Goal: Transaction & Acquisition: Purchase product/service

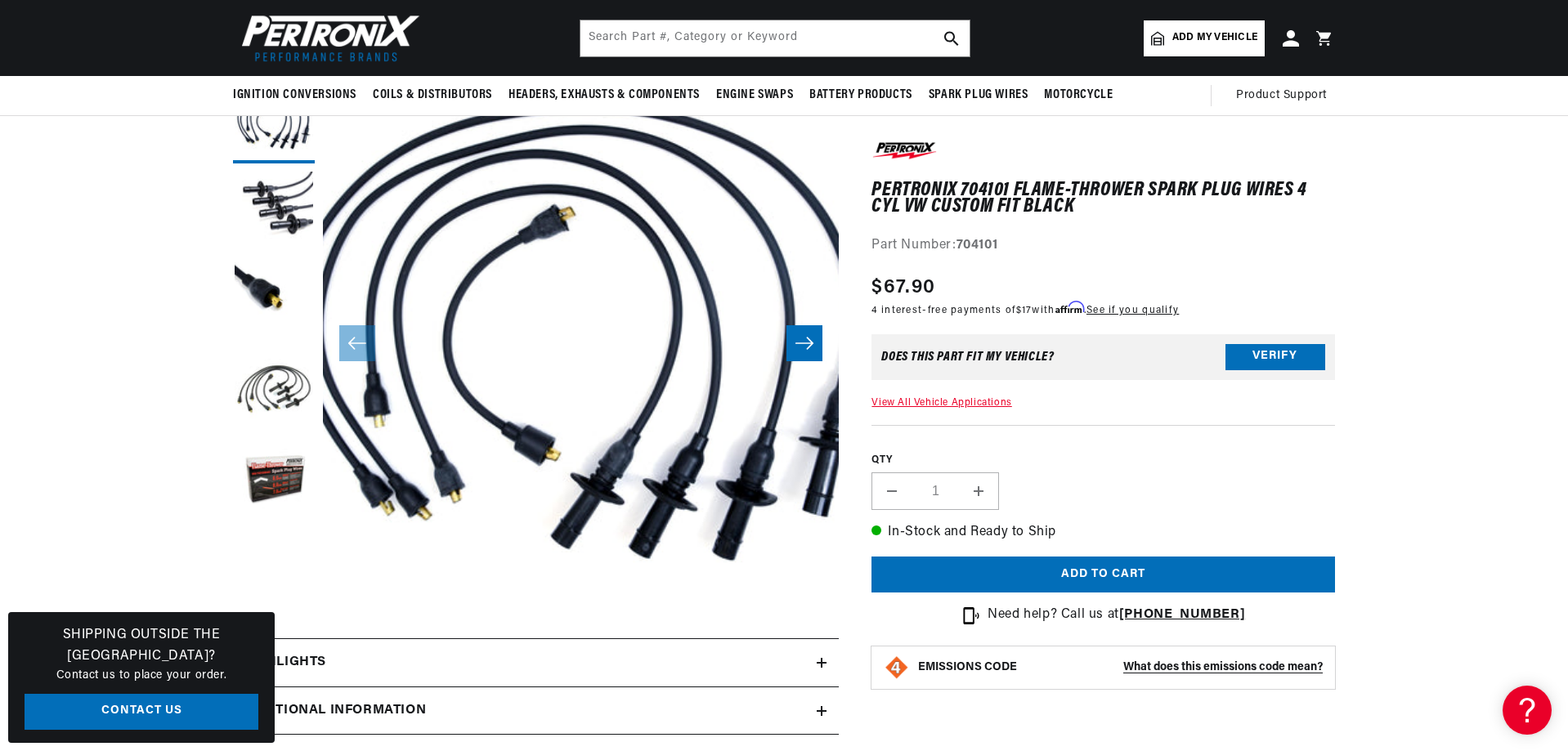
scroll to position [164, 0]
click at [1286, 348] on button "Verify" at bounding box center [1275, 357] width 99 height 26
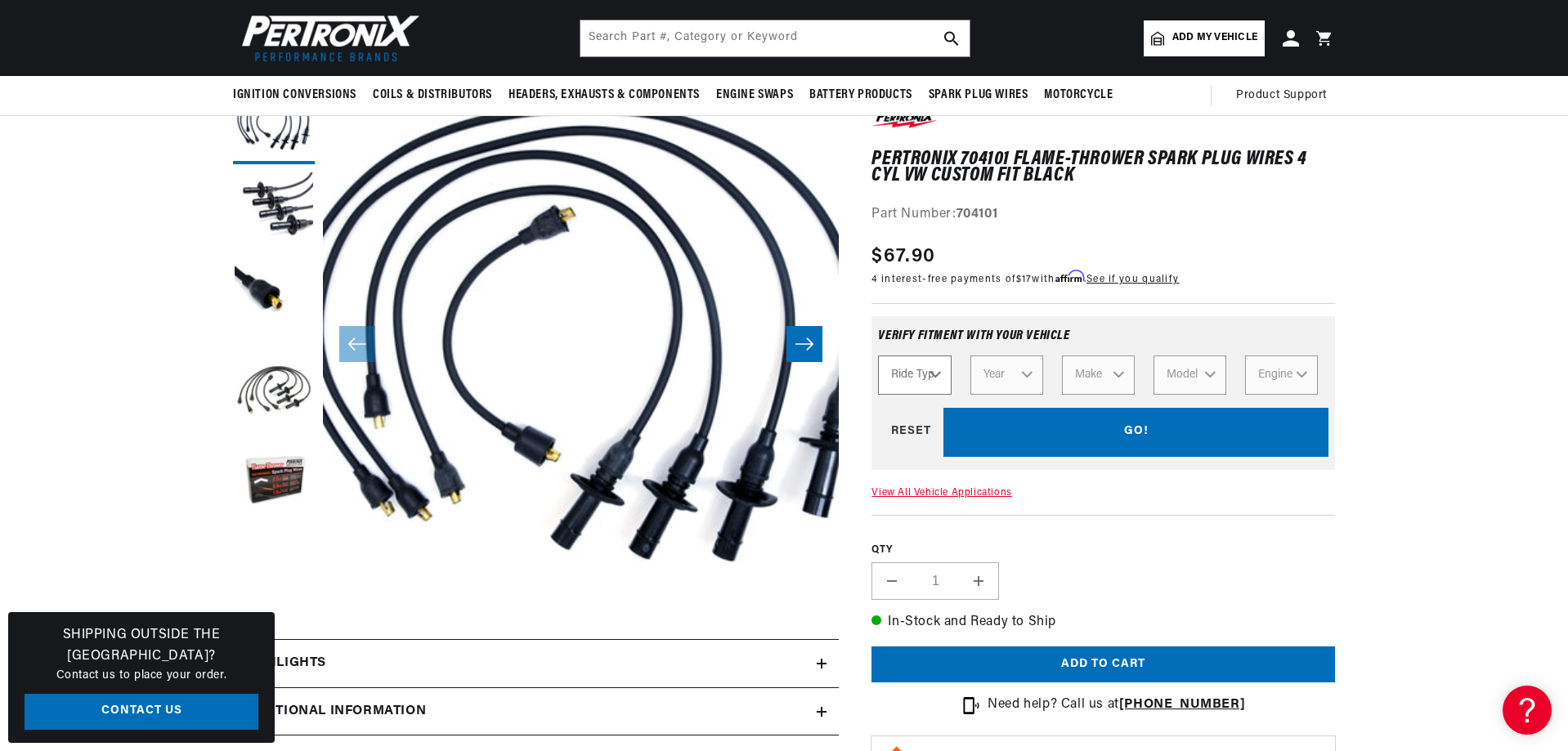
click at [924, 371] on select "Ride Type Automotive Agricultural Industrial Marine Motorcycle" at bounding box center [913, 375] width 72 height 39
select select "Automotive"
click at [878, 355] on select "Ride Type Automotive Agricultural Industrial Marine Motorcycle" at bounding box center [913, 375] width 72 height 39
select select "Automotive"
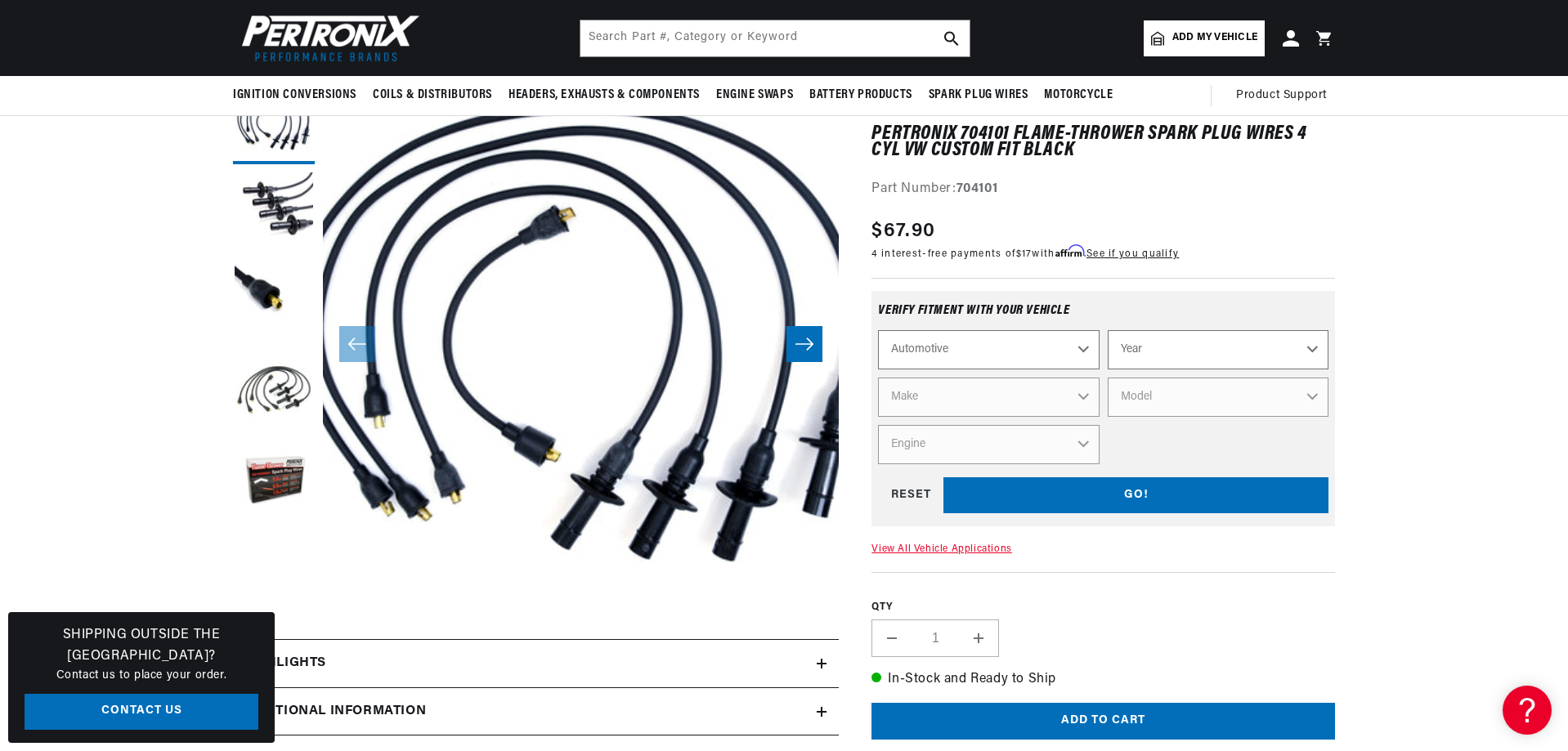
click at [1001, 349] on select "Automotive Agricultural Industrial Marine Motorcycle" at bounding box center [988, 349] width 221 height 39
click at [878, 330] on select "Automotive Agricultural Industrial Marine Motorcycle" at bounding box center [988, 349] width 221 height 39
click at [1223, 359] on select "Year 2022 2021 2020 2019 2018 2017 2016 2015 2014 2013 2012 2011 2010 2009 2008…" at bounding box center [1218, 349] width 221 height 39
select select "1969"
click at [1108, 330] on select "Year 2022 2021 2020 2019 2018 2017 2016 2015 2014 2013 2012 2011 2010 2009 2008…" at bounding box center [1218, 349] width 221 height 39
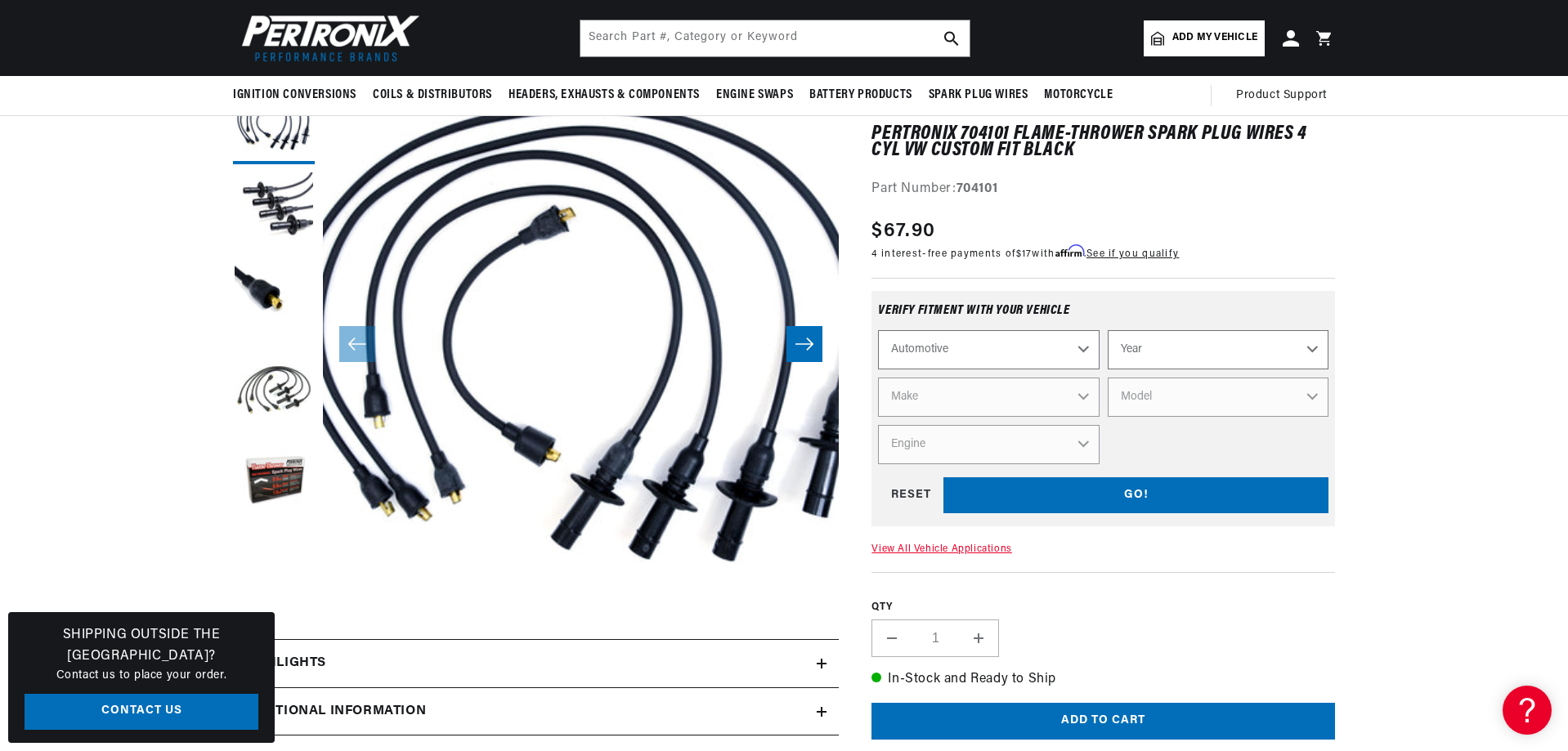
select select "1969"
click at [1089, 396] on select "Make Alfa Romeo American Motors Aston Martin Austin Austin Healey Avanti BMW Bu…" at bounding box center [988, 396] width 221 height 39
select select "Volkswagen"
click at [878, 377] on select "Make Alfa Romeo American Motors Aston Martin Austin Austin Healey Avanti BMW Bu…" at bounding box center [988, 396] width 221 height 39
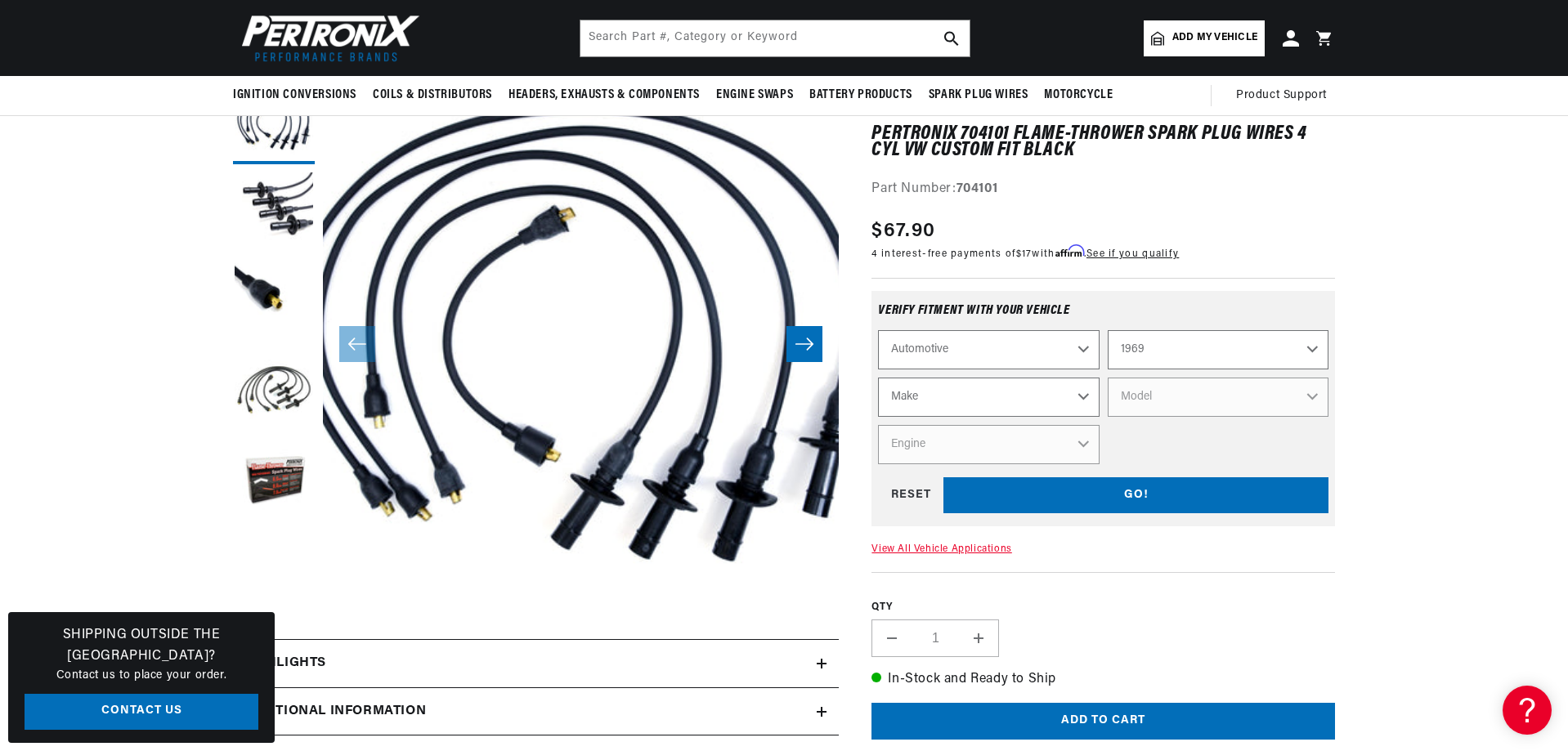
select select "Volkswagen"
click at [1184, 394] on select "Model Beetle Fastback Karmann Ghia Squareback" at bounding box center [1218, 396] width 221 height 39
select select "Beetle"
click at [1108, 377] on select "Model Beetle Fastback Karmann Ghia Squareback" at bounding box center [1218, 396] width 221 height 39
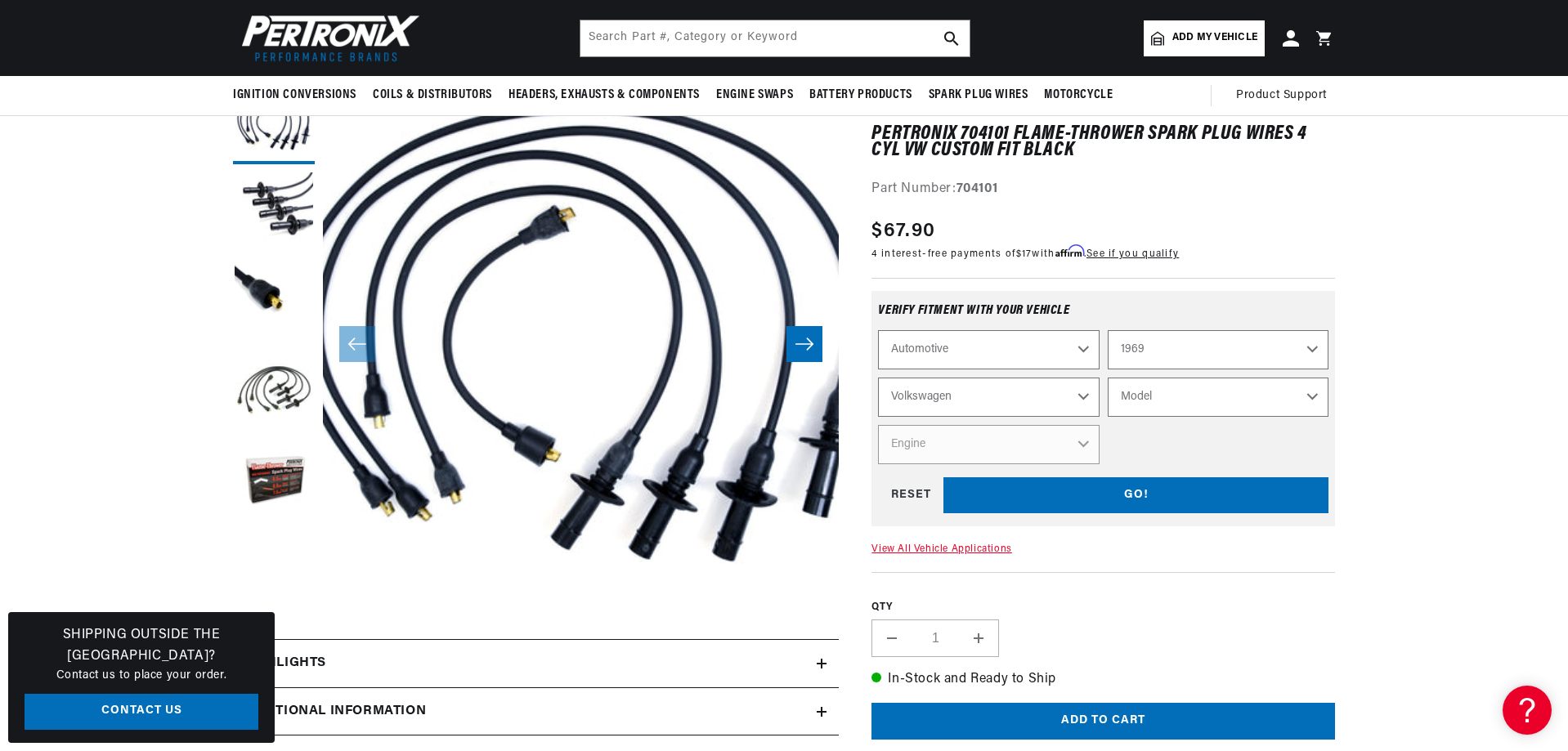
click at [1142, 409] on select "Model Beetle Fastback Karmann Ghia Squareback" at bounding box center [1218, 396] width 221 height 39
select select "Fastback"
click at [1108, 377] on select "Model Beetle Fastback Karmann Ghia Squareback" at bounding box center [1218, 396] width 221 height 39
click at [1166, 411] on select "Model Beetle Fastback Karmann Ghia Squareback" at bounding box center [1218, 396] width 221 height 39
select select "Beetle"
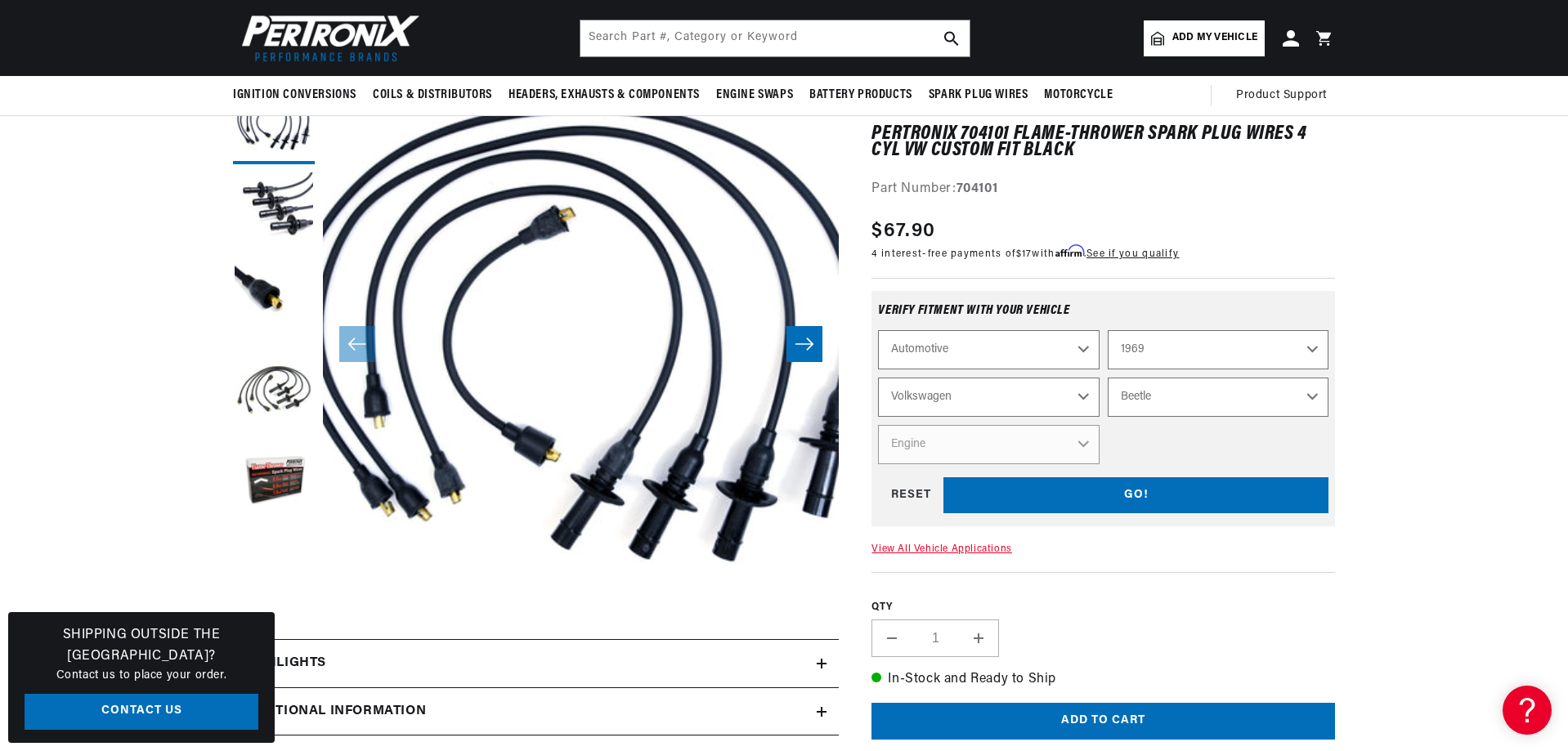
click at [1108, 377] on select "Model Beetle Fastback Karmann Ghia Squareback" at bounding box center [1218, 396] width 221 height 39
select select "Beetle"
click at [967, 439] on select "Engine 1.5L 1.6L 4" at bounding box center [988, 444] width 221 height 39
select select "1.6L"
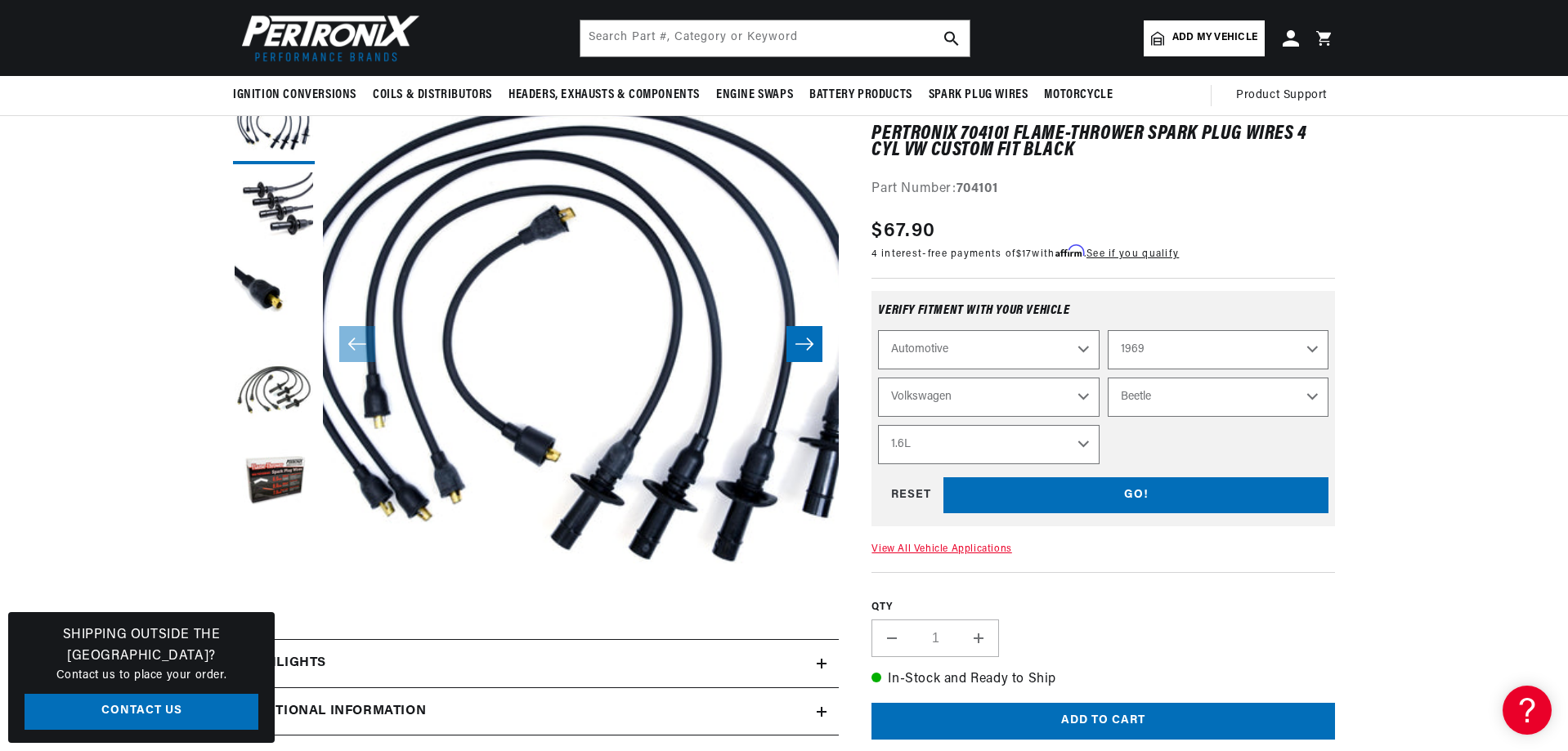
click at [878, 425] on select "Engine 1.5L 1.6L 4" at bounding box center [988, 444] width 221 height 39
select select "Engine"
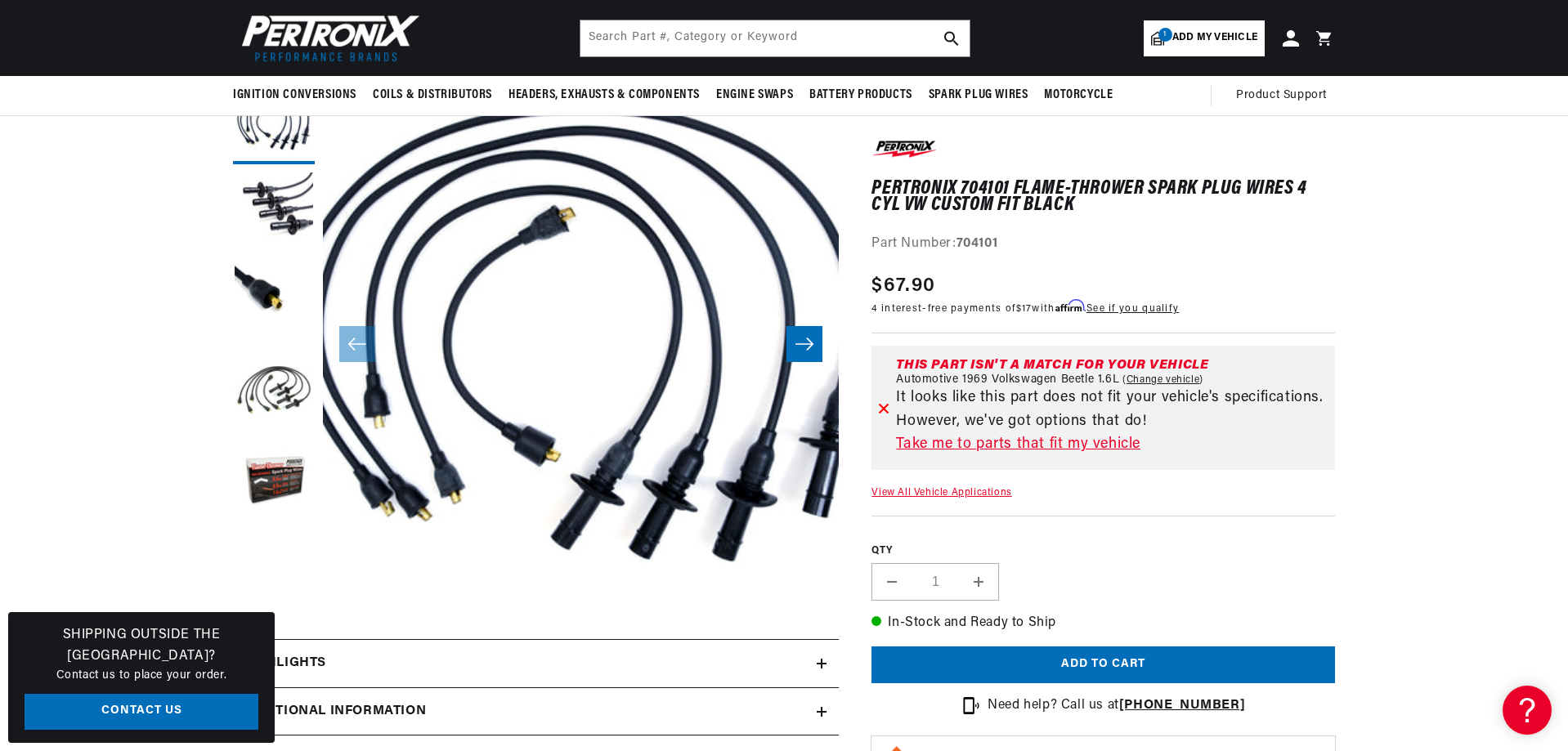
scroll to position [0, 0]
click at [1085, 437] on link "Take me to parts that fit my vehicle" at bounding box center [1112, 444] width 432 height 24
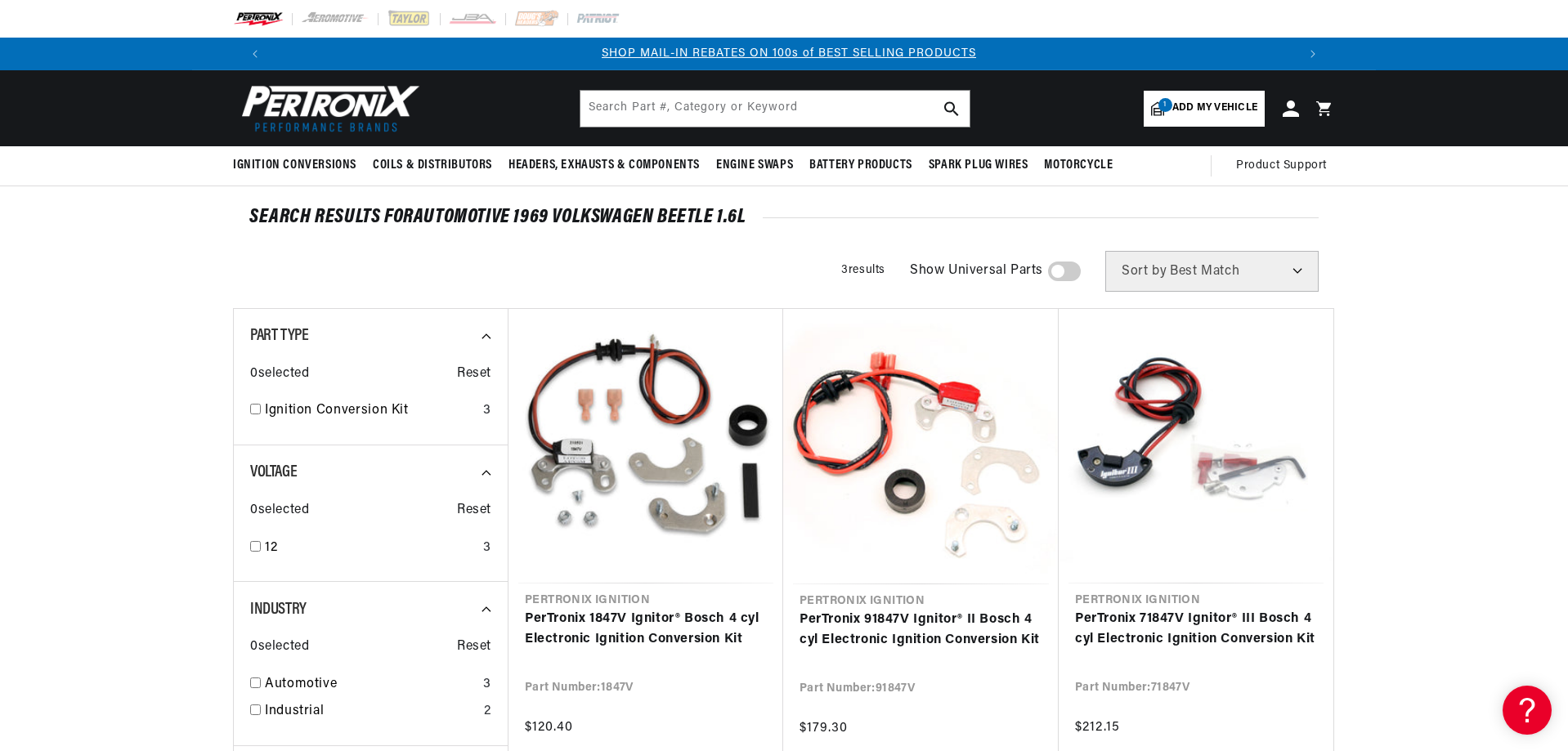
scroll to position [0, 1022]
click at [800, 104] on input "text" at bounding box center [775, 108] width 390 height 36
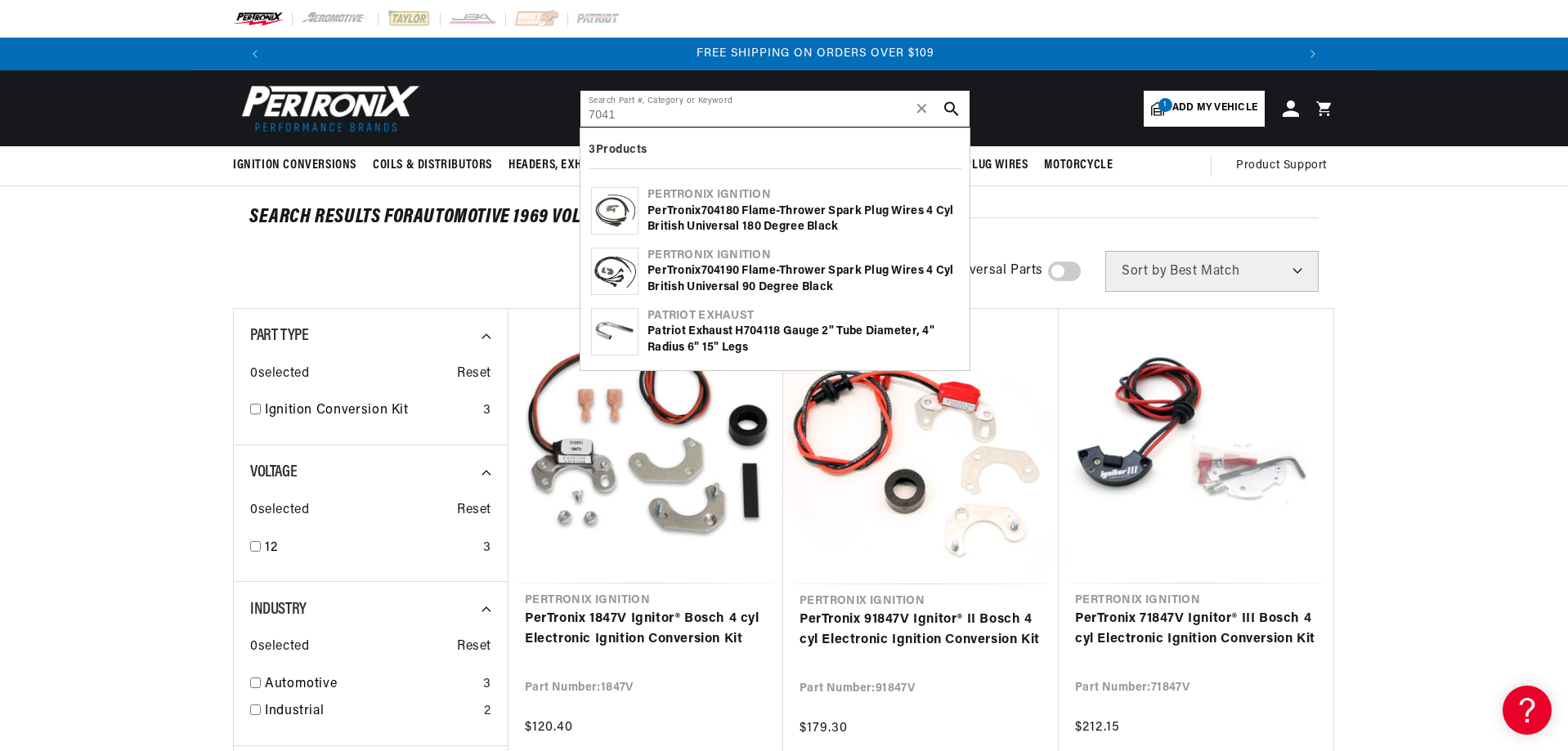
scroll to position [0, 2042]
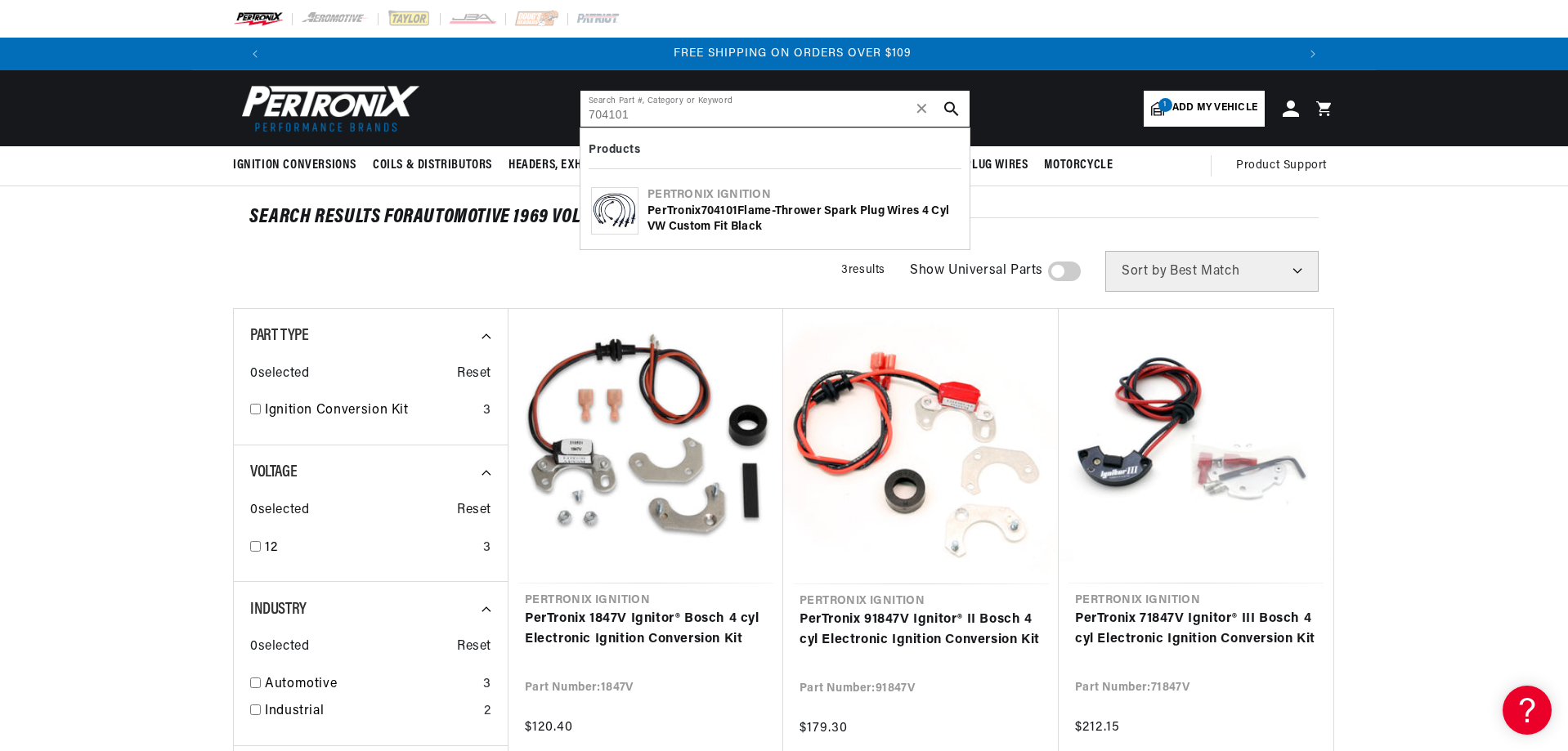
type input "704101"
click at [803, 212] on div "PerTronix 704101 Flame-Thrower Spark Plug Wires 4 cyl VW Custom Fit Black" at bounding box center [803, 220] width 311 height 32
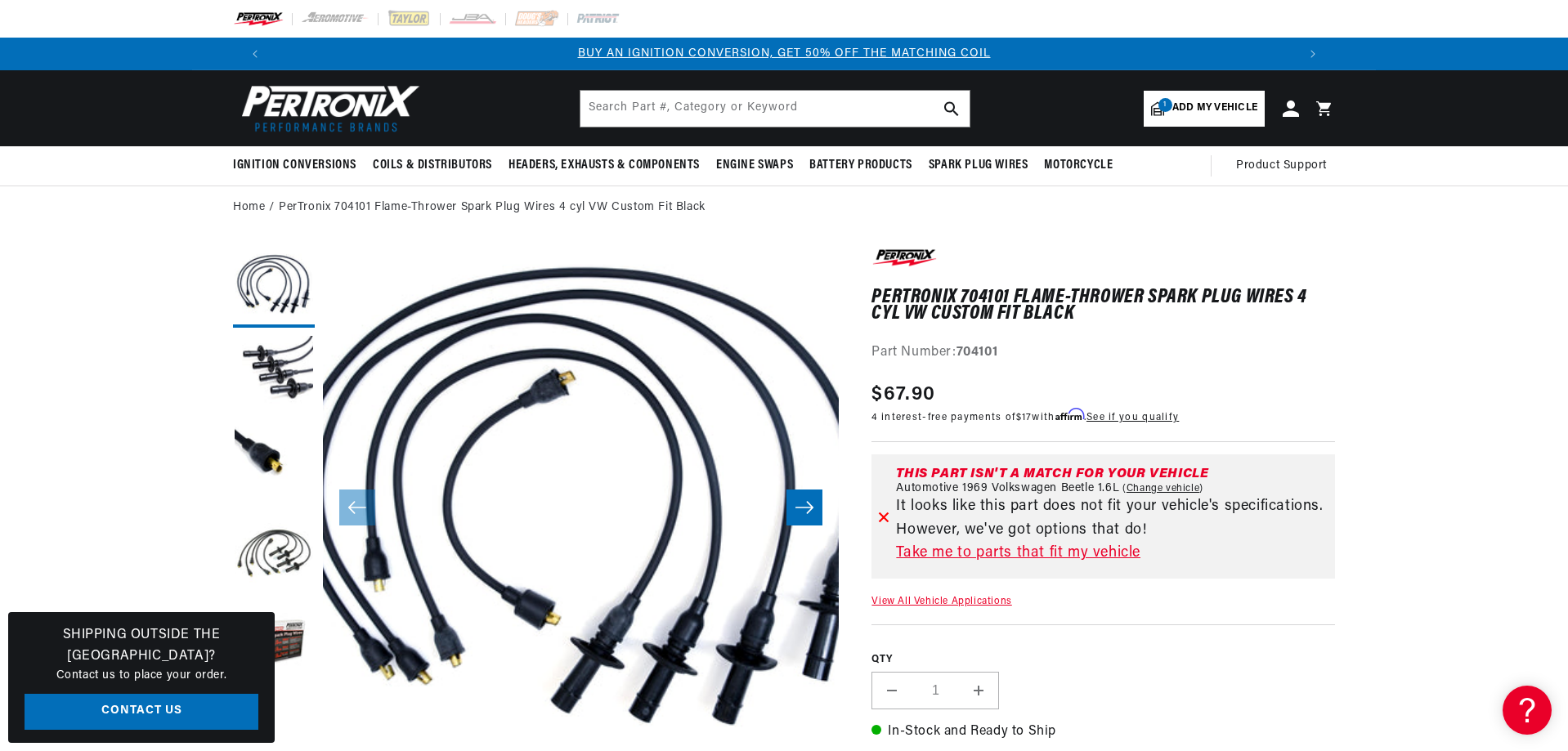
click at [989, 596] on div "PerTronix 704101 Flame-Thrower Spark Plug Wires 4 cyl VW Custom Fit Black PerTr…" at bounding box center [1103, 577] width 464 height 662
click at [992, 601] on link "View All Vehicle Applications" at bounding box center [941, 601] width 139 height 10
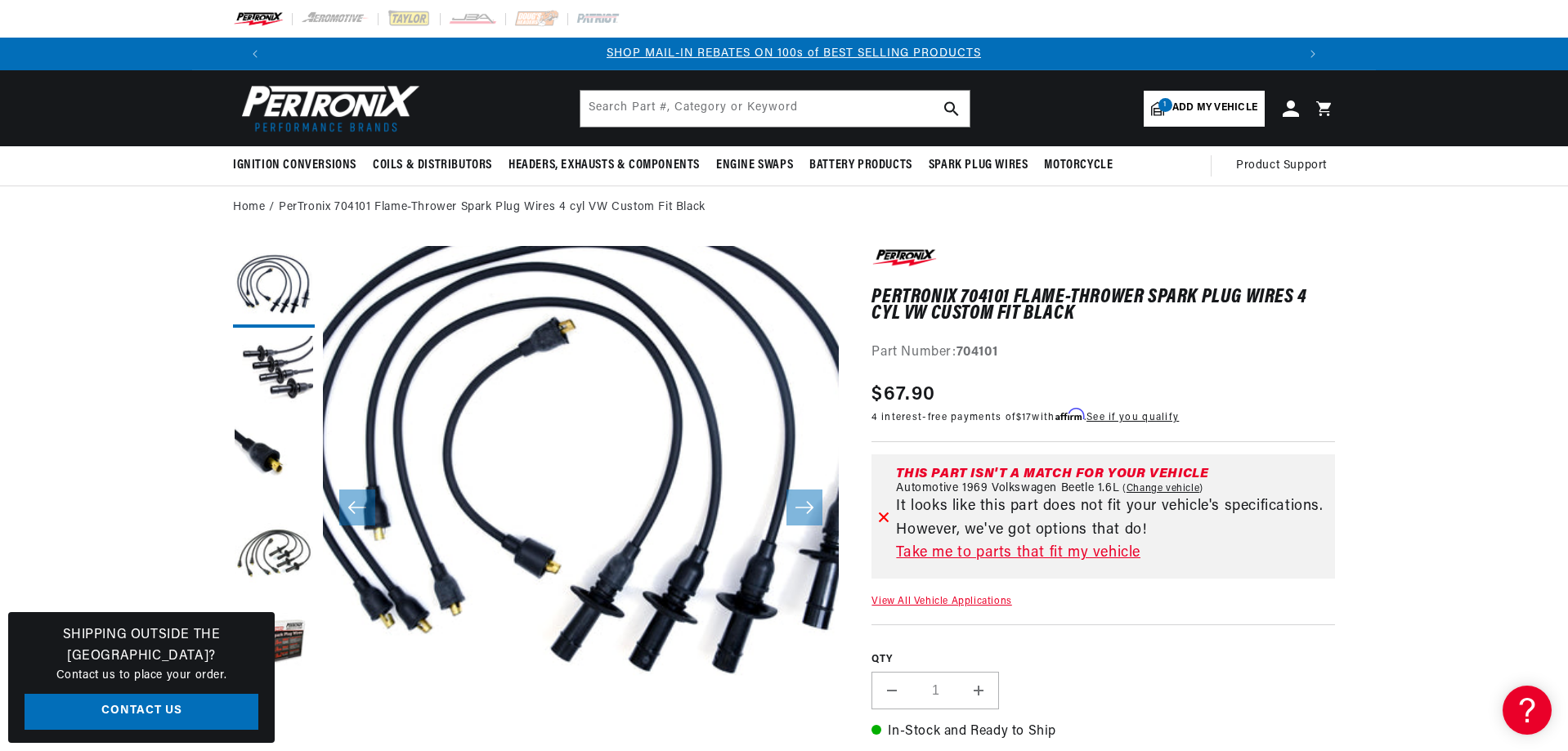
scroll to position [0, 1022]
